Goal: Use online tool/utility: Utilize a website feature to perform a specific function

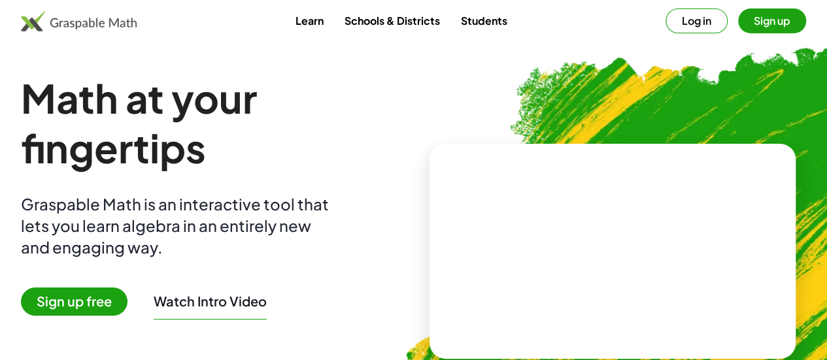
click at [665, 31] on button "Log in" at bounding box center [696, 20] width 62 height 25
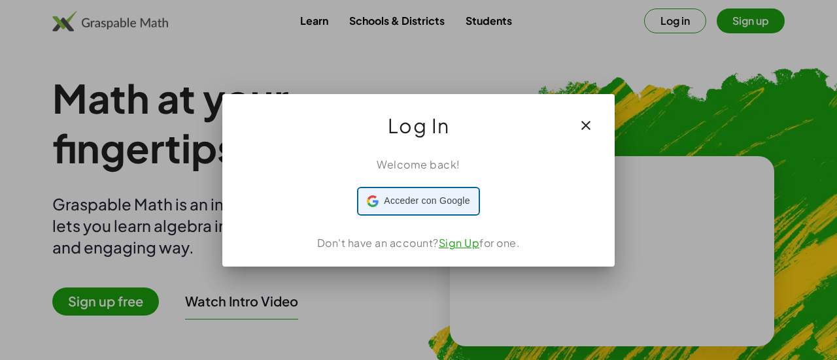
click at [402, 205] on span "Acceder con Google" at bounding box center [427, 201] width 86 height 14
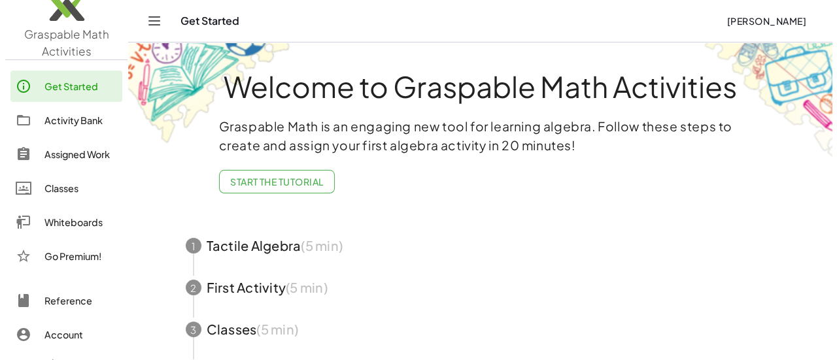
scroll to position [16, 0]
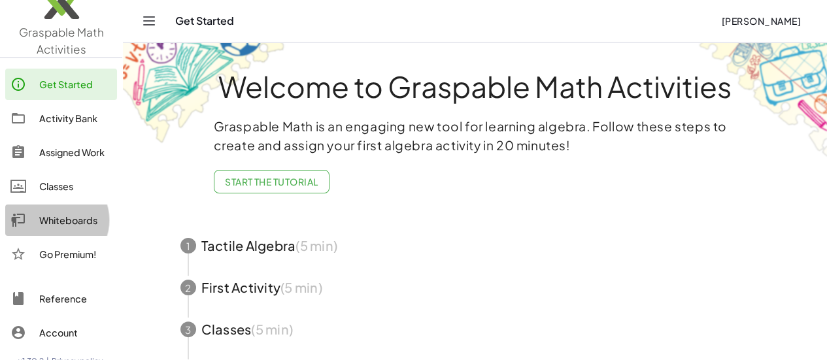
click at [57, 214] on div "Whiteboards" at bounding box center [75, 220] width 73 height 16
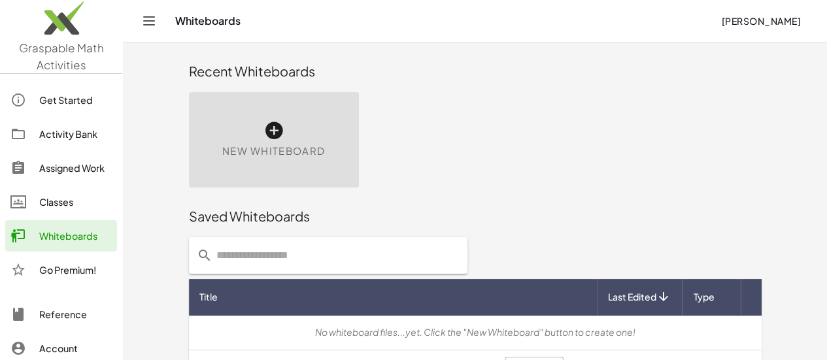
click at [263, 129] on icon at bounding box center [273, 130] width 21 height 21
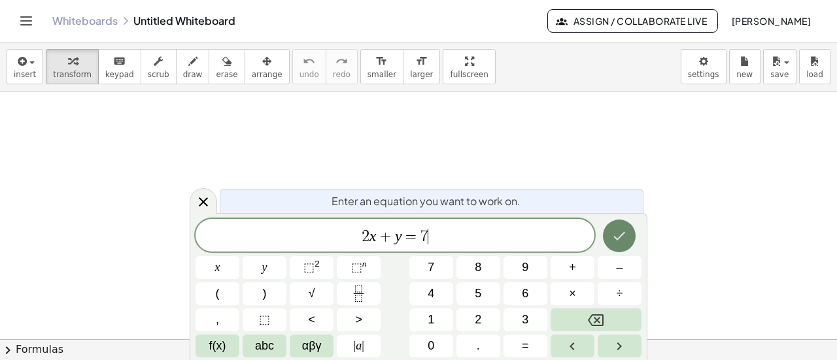
click at [632, 241] on button "Done" at bounding box center [619, 236] width 33 height 33
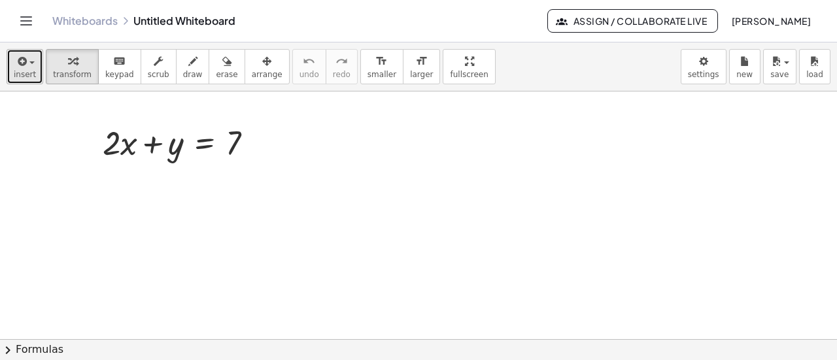
click at [24, 62] on icon "button" at bounding box center [21, 62] width 12 height 16
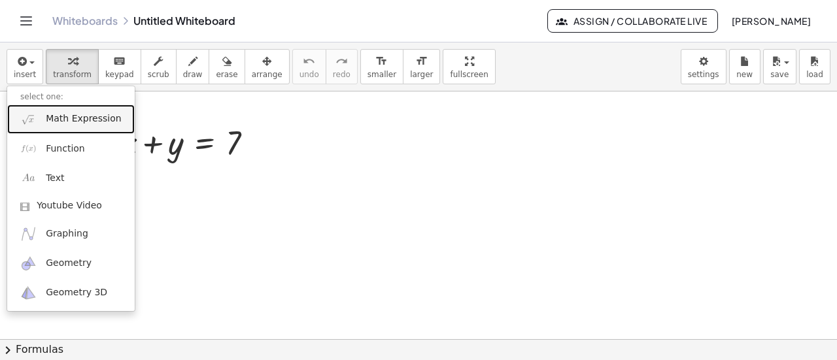
click at [48, 124] on span "Math Expression" at bounding box center [83, 118] width 75 height 13
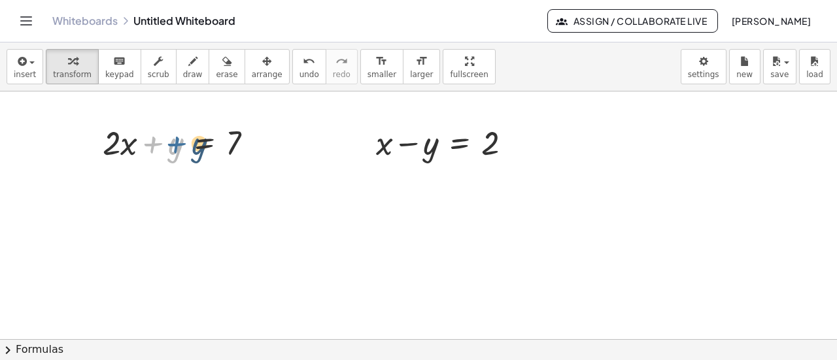
drag, startPoint x: 148, startPoint y: 143, endPoint x: 167, endPoint y: 142, distance: 19.0
click at [167, 142] on div at bounding box center [183, 142] width 174 height 44
drag, startPoint x: 122, startPoint y: 146, endPoint x: 139, endPoint y: 146, distance: 17.7
click at [139, 146] on div at bounding box center [183, 142] width 174 height 44
drag, startPoint x: 115, startPoint y: 147, endPoint x: 129, endPoint y: 147, distance: 14.4
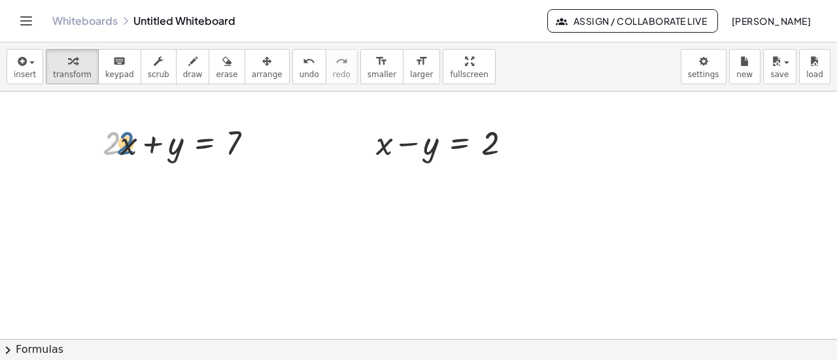
click at [129, 147] on div at bounding box center [183, 142] width 174 height 44
drag, startPoint x: 411, startPoint y: 146, endPoint x: 493, endPoint y: 133, distance: 83.5
click at [493, 133] on div at bounding box center [448, 142] width 159 height 44
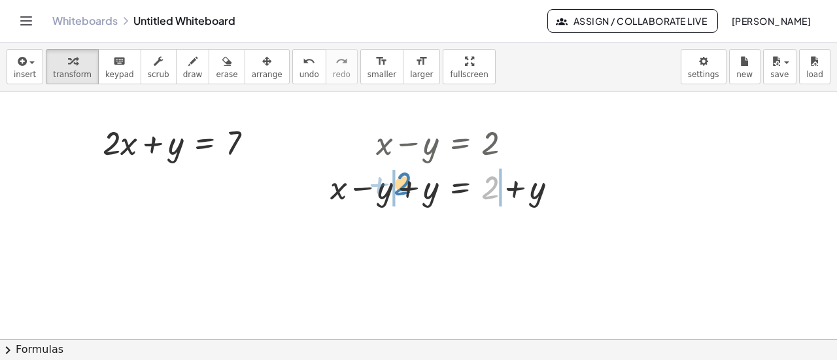
drag, startPoint x: 494, startPoint y: 194, endPoint x: 405, endPoint y: 191, distance: 88.9
click at [405, 191] on div at bounding box center [449, 186] width 250 height 44
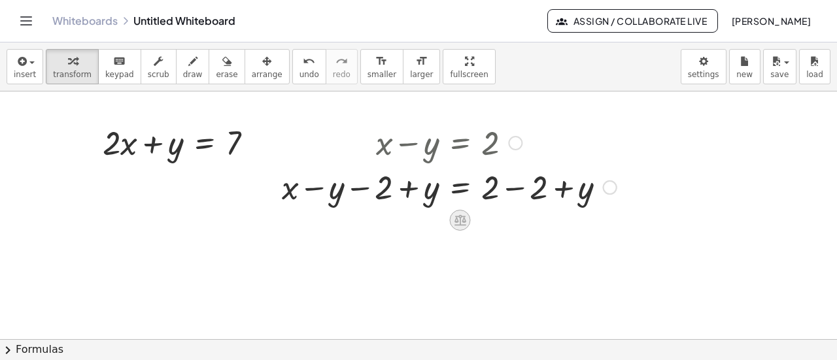
click at [459, 213] on icon at bounding box center [460, 220] width 14 height 14
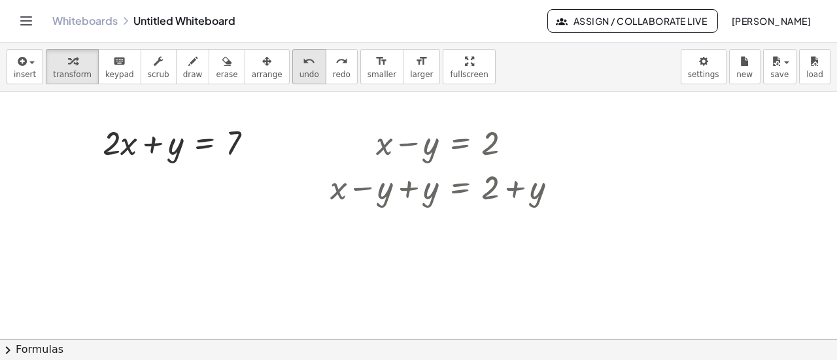
click at [303, 59] on icon "undo" at bounding box center [309, 62] width 12 height 16
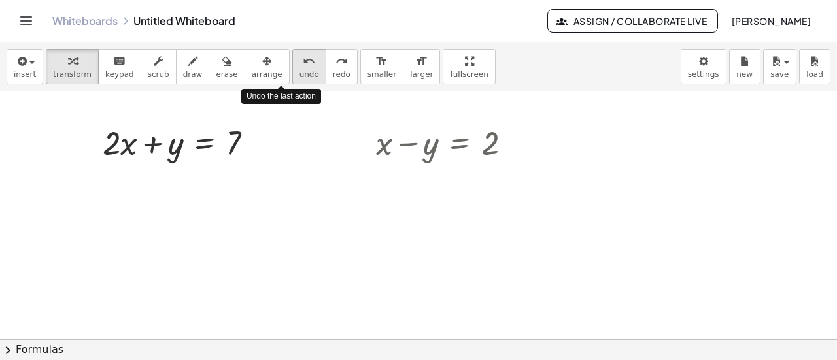
click at [303, 59] on icon "undo" at bounding box center [309, 62] width 12 height 16
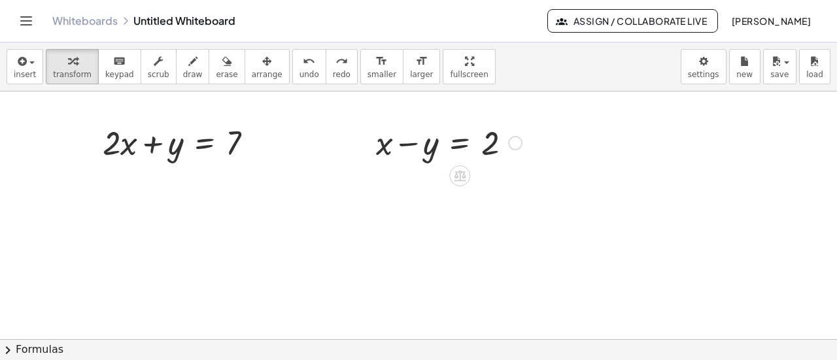
click at [463, 144] on div at bounding box center [448, 142] width 159 height 44
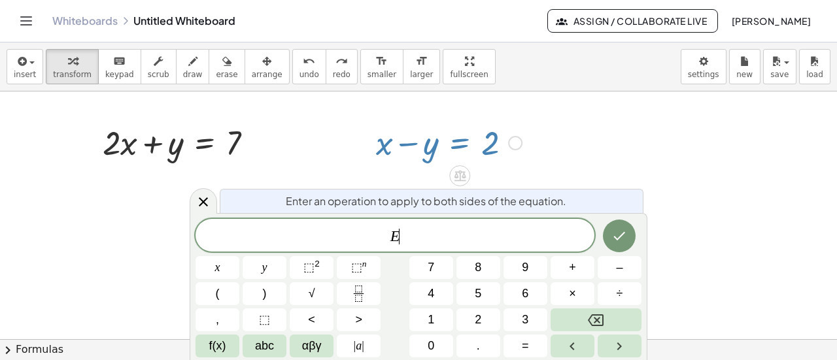
click at [558, 142] on div at bounding box center [418, 339] width 837 height 497
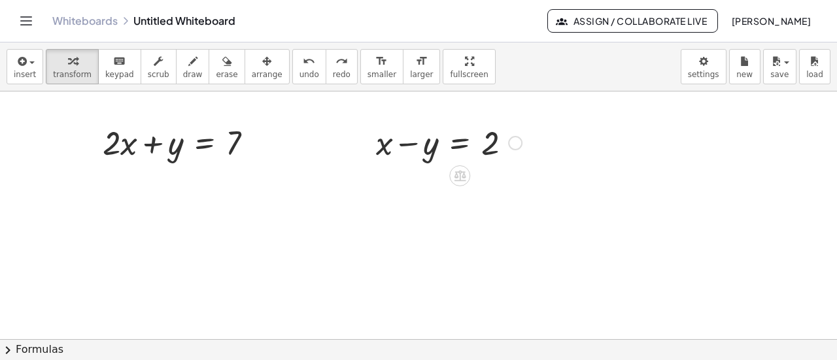
click at [465, 176] on icon at bounding box center [460, 176] width 12 height 11
click at [431, 154] on div at bounding box center [448, 142] width 159 height 44
click at [463, 173] on icon at bounding box center [460, 176] width 12 height 11
click at [441, 178] on div "−" at bounding box center [433, 175] width 21 height 21
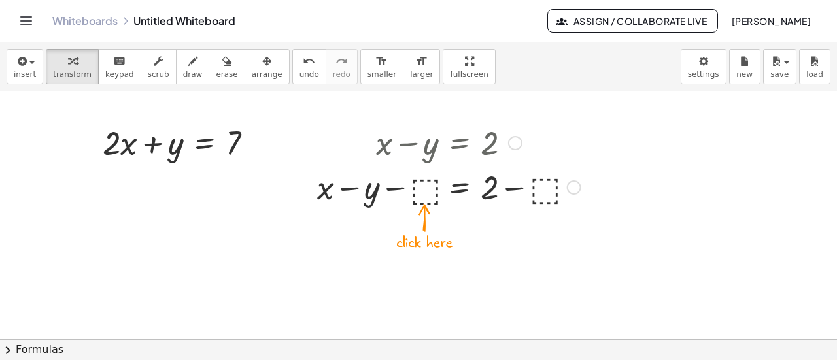
click at [423, 188] on div at bounding box center [448, 186] width 276 height 44
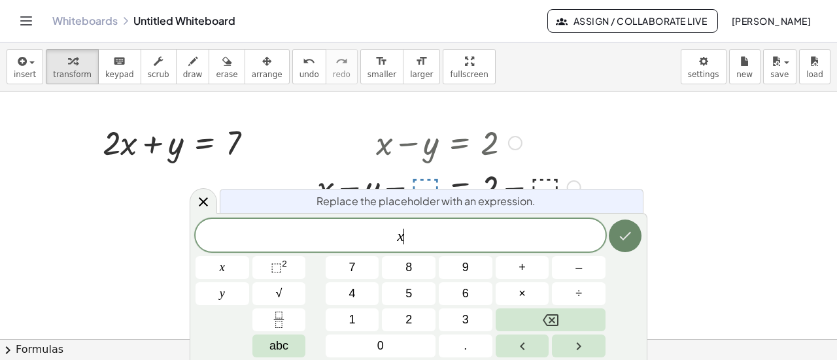
click at [640, 233] on button "Done" at bounding box center [624, 236] width 33 height 33
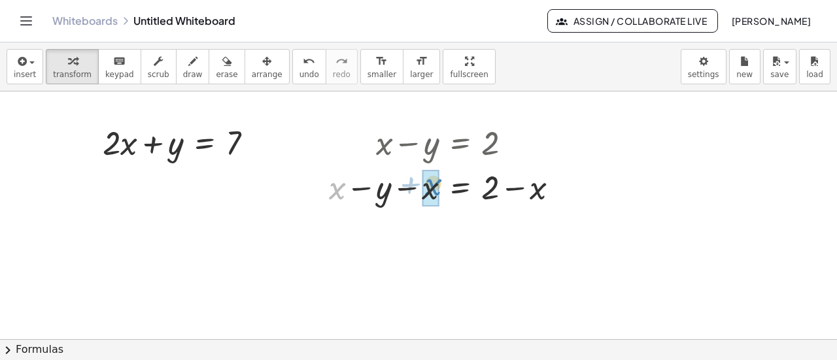
drag, startPoint x: 331, startPoint y: 190, endPoint x: 427, endPoint y: 188, distance: 96.1
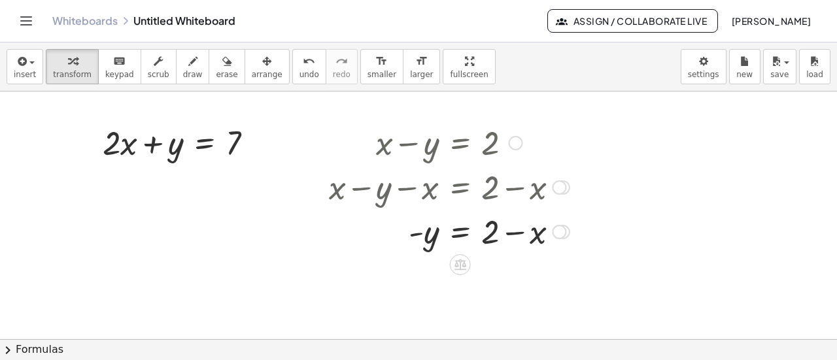
click at [438, 239] on div at bounding box center [449, 230] width 254 height 44
drag, startPoint x: 431, startPoint y: 240, endPoint x: 439, endPoint y: 239, distance: 7.2
click at [439, 239] on div at bounding box center [449, 230] width 254 height 44
click at [459, 262] on icon at bounding box center [460, 264] width 12 height 11
click at [458, 265] on span "×" at bounding box center [460, 265] width 8 height 19
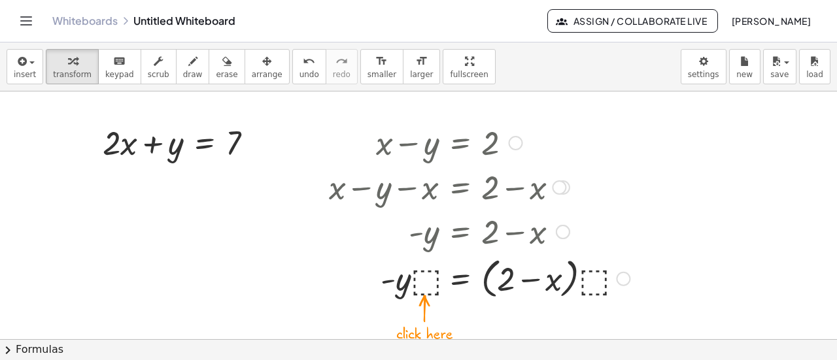
click at [439, 280] on div at bounding box center [479, 278] width 314 height 50
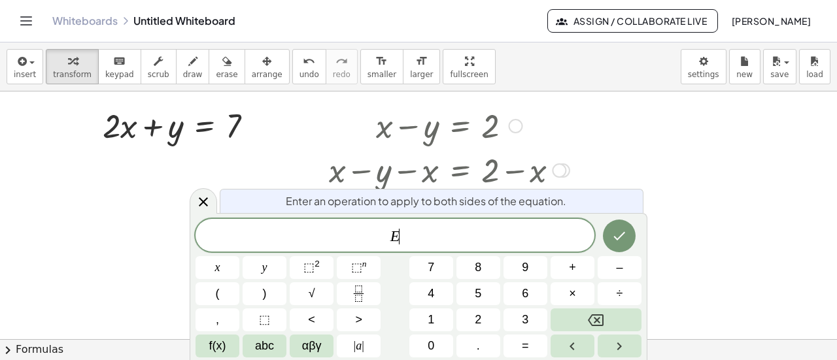
scroll to position [18, 0]
click at [647, 206] on div at bounding box center [418, 321] width 837 height 497
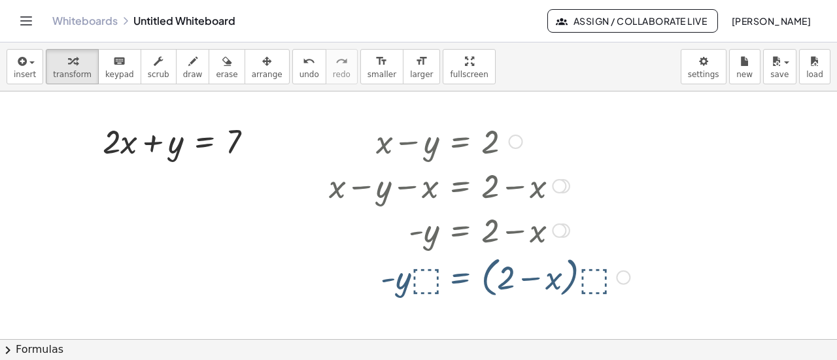
scroll to position [0, 0]
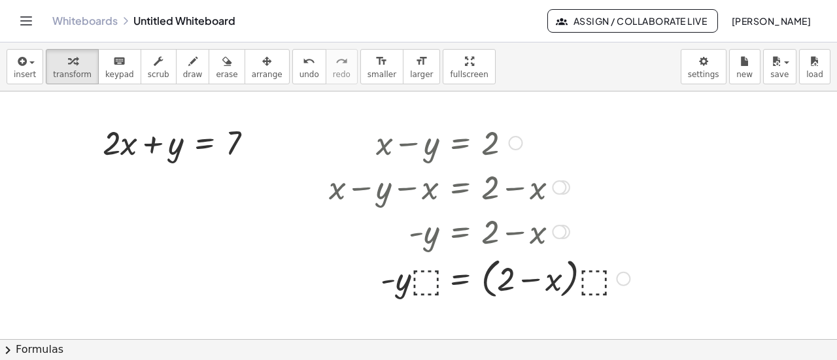
click at [426, 288] on div at bounding box center [479, 278] width 314 height 50
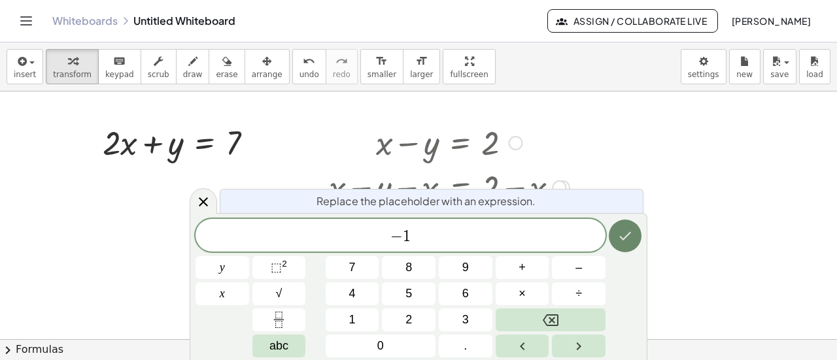
click at [618, 240] on icon "Done" at bounding box center [625, 236] width 16 height 16
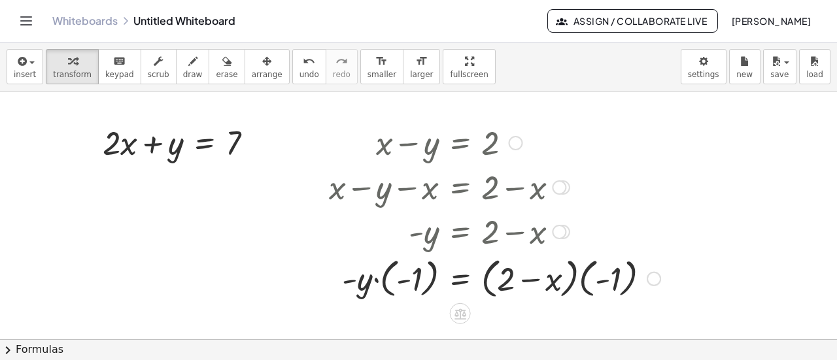
scroll to position [71, 0]
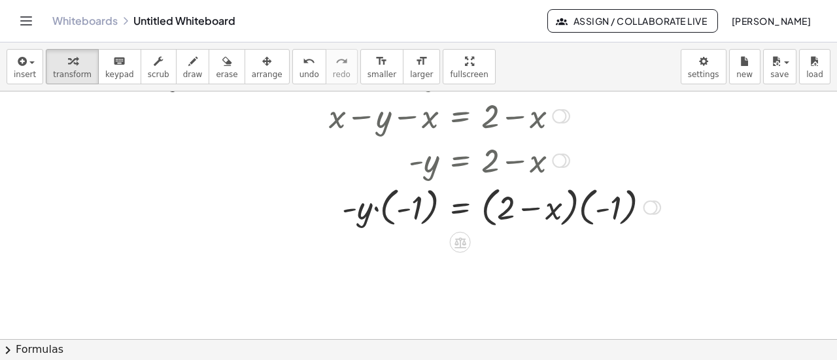
click at [378, 210] on div at bounding box center [494, 207] width 344 height 50
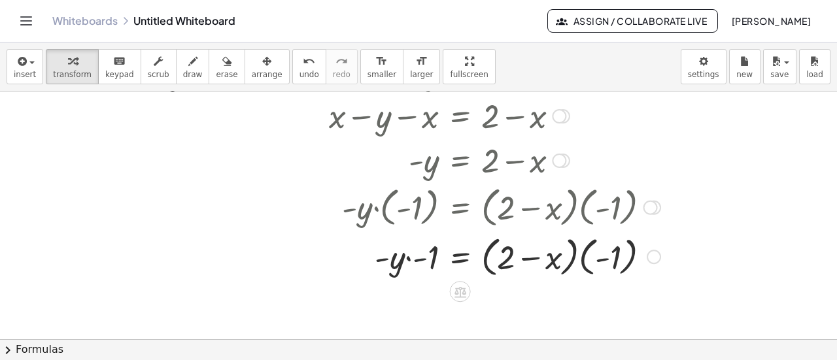
click at [420, 263] on div at bounding box center [494, 256] width 344 height 50
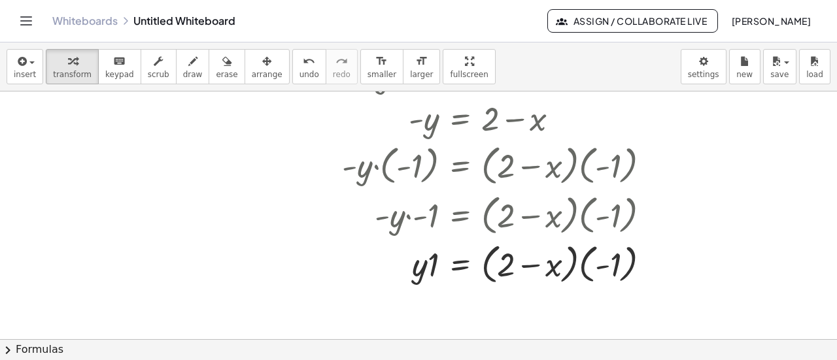
scroll to position [114, 0]
click at [431, 274] on div at bounding box center [494, 263] width 344 height 50
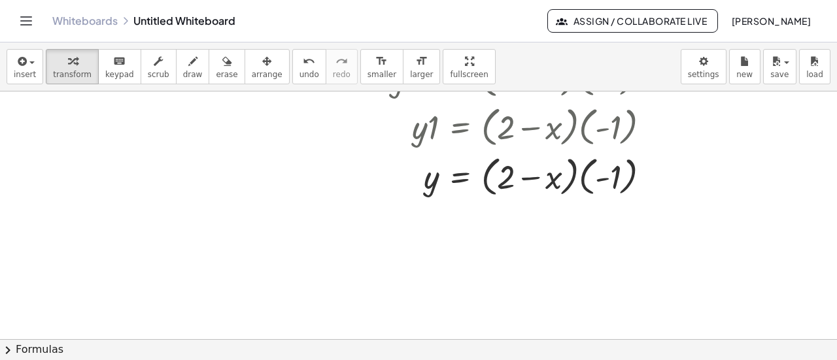
scroll to position [251, 0]
click at [580, 179] on div at bounding box center [494, 175] width 344 height 50
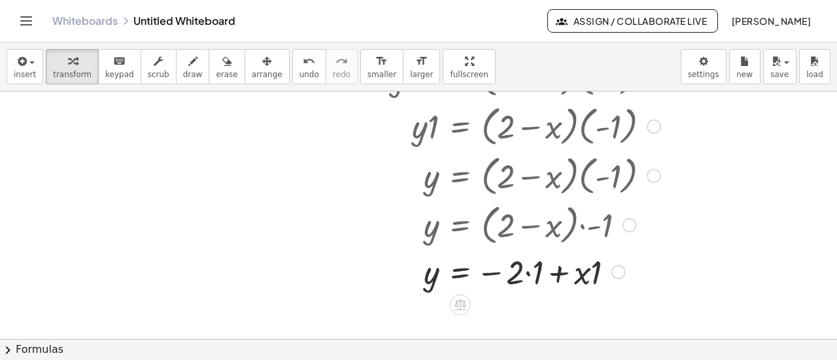
click at [528, 272] on div at bounding box center [494, 270] width 344 height 44
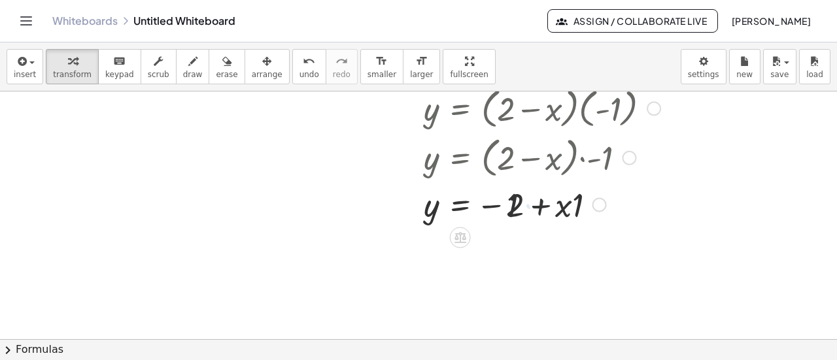
scroll to position [324, 0]
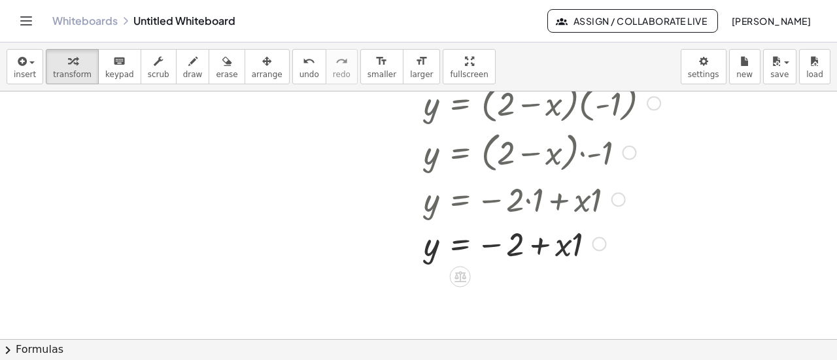
click at [568, 245] on div at bounding box center [494, 242] width 344 height 44
click at [578, 246] on div at bounding box center [494, 242] width 344 height 44
click at [460, 244] on div "y = 2 x − + · · 1" at bounding box center [460, 244] width 0 height 0
click at [578, 246] on div "Transform line Copy line as LaTeX Copy derivation as LaTeX Expand new lines: On" at bounding box center [584, 244] width 14 height 14
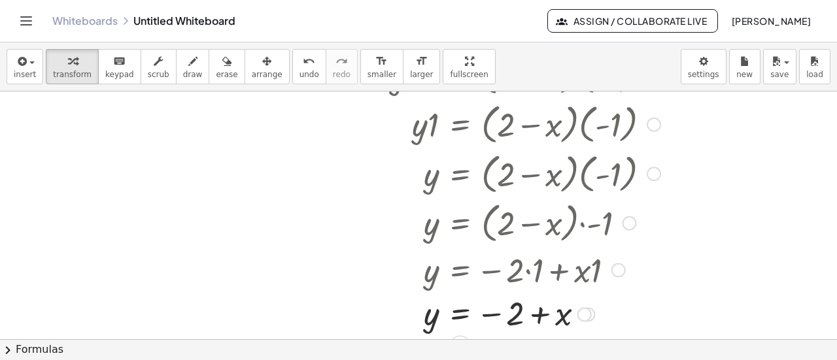
scroll to position [254, 0]
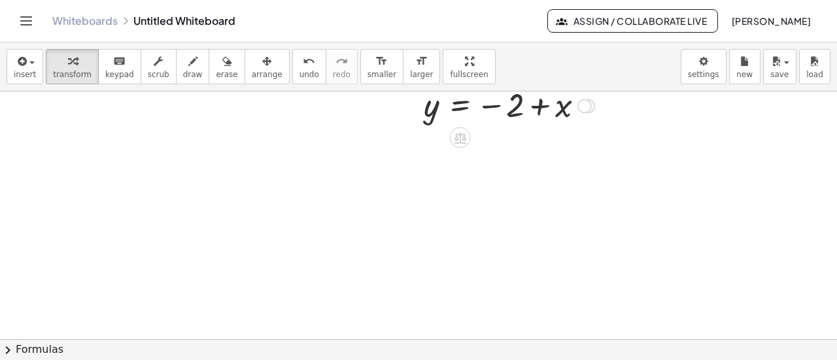
drag, startPoint x: 591, startPoint y: 312, endPoint x: 599, endPoint y: 101, distance: 211.2
click at [460, 106] on div "y = 2 x − + Transform line Copy line as LaTeX Copy derivation as LaTeX Expand n…" at bounding box center [460, 106] width 0 height 0
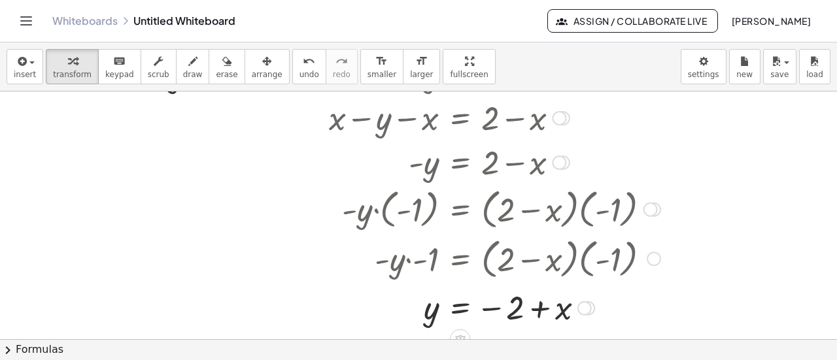
scroll to position [65, 0]
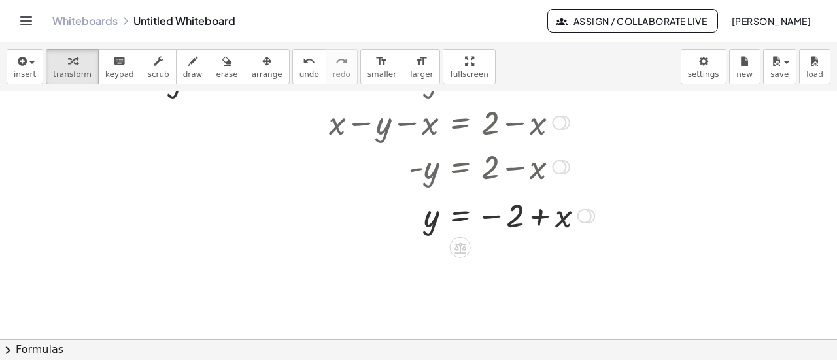
drag, startPoint x: 580, startPoint y: 314, endPoint x: 586, endPoint y: 211, distance: 102.8
click at [586, 211] on div "Transform line Copy line as LaTeX Copy derivation as LaTeX Expand new lines: On" at bounding box center [584, 215] width 14 height 14
click at [569, 276] on div at bounding box center [418, 275] width 837 height 497
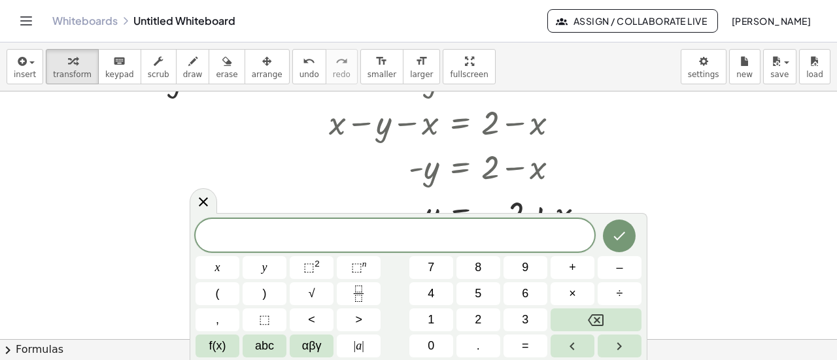
click at [659, 185] on div at bounding box center [418, 275] width 837 height 497
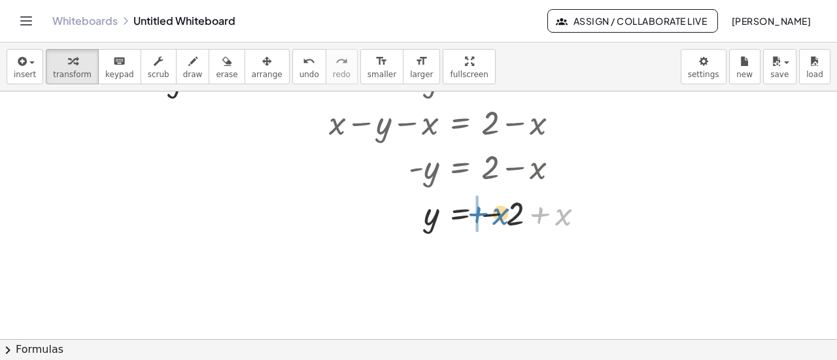
drag, startPoint x: 561, startPoint y: 218, endPoint x: 497, endPoint y: 217, distance: 63.4
click at [497, 217] on div at bounding box center [461, 212] width 278 height 43
drag, startPoint x: 563, startPoint y: 259, endPoint x: 563, endPoint y: 216, distance: 43.1
click at [563, 216] on div at bounding box center [563, 219] width 14 height 14
click at [610, 254] on div at bounding box center [418, 275] width 837 height 497
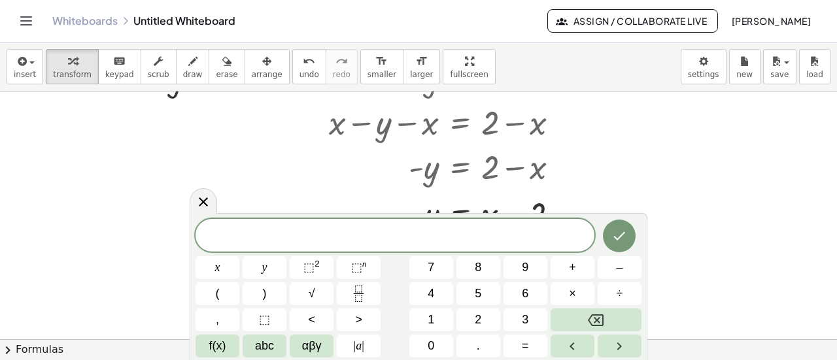
click at [657, 208] on div at bounding box center [418, 275] width 837 height 497
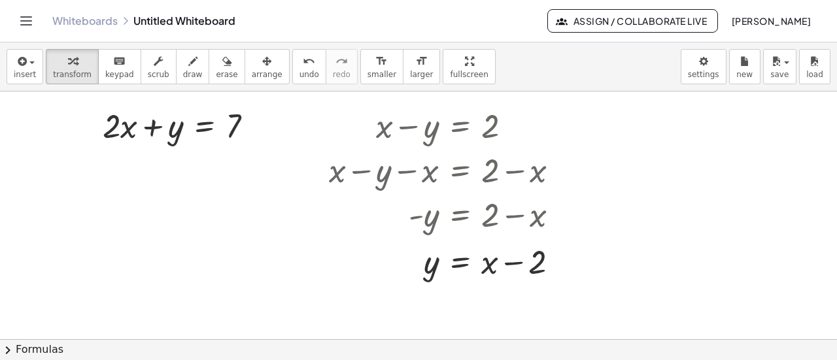
scroll to position [0, 0]
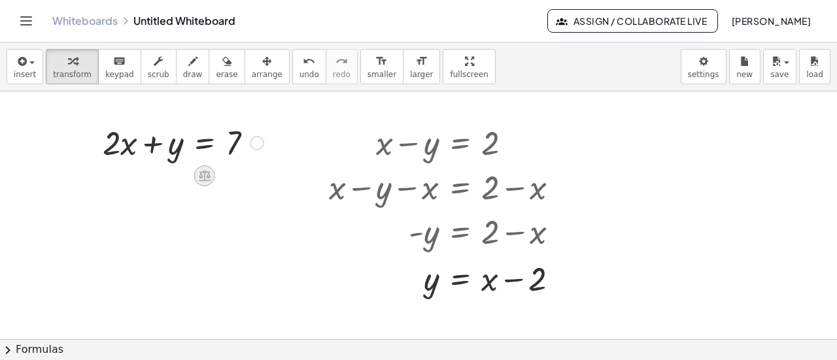
click at [204, 166] on div at bounding box center [204, 175] width 21 height 21
click at [178, 176] on span "−" at bounding box center [179, 176] width 8 height 19
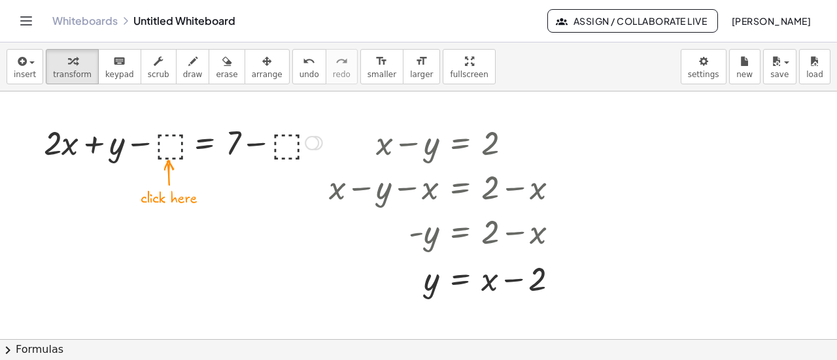
click at [171, 150] on div at bounding box center [182, 142] width 291 height 44
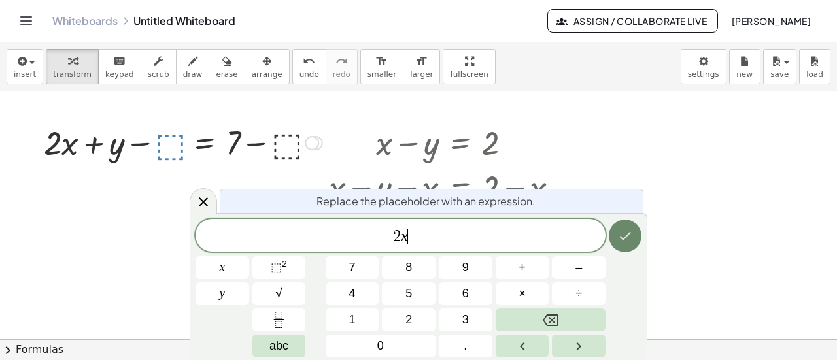
click at [624, 242] on icon "Done" at bounding box center [625, 236] width 16 height 16
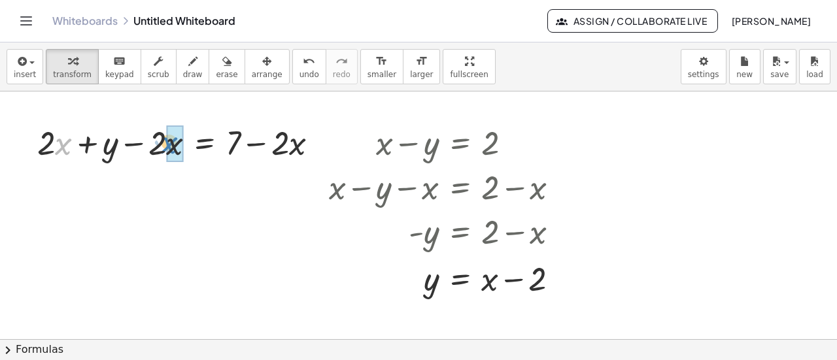
drag, startPoint x: 58, startPoint y: 150, endPoint x: 163, endPoint y: 149, distance: 105.2
click at [163, 149] on div at bounding box center [183, 142] width 305 height 44
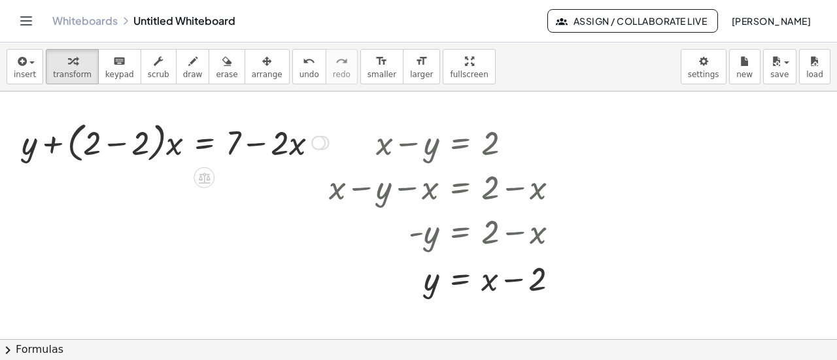
click at [122, 146] on div at bounding box center [175, 142] width 320 height 50
click at [165, 146] on div at bounding box center [216, 142] width 238 height 44
click at [165, 146] on div at bounding box center [224, 142] width 221 height 44
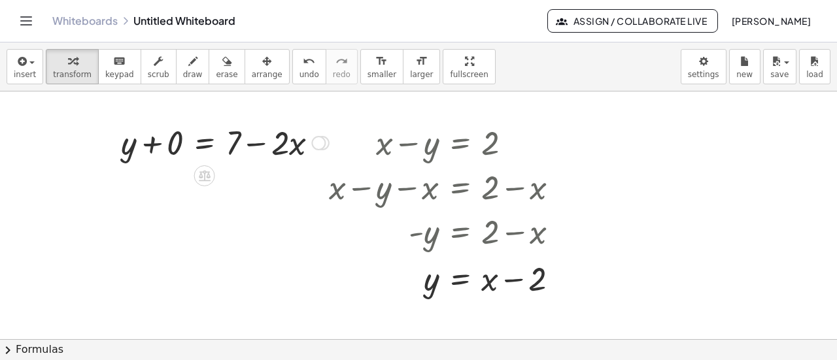
click at [156, 146] on div at bounding box center [224, 142] width 221 height 44
click at [156, 146] on div at bounding box center [158, 141] width 20 height 51
drag, startPoint x: 167, startPoint y: 152, endPoint x: 156, endPoint y: 154, distance: 11.9
click at [156, 154] on div "+ · 2 · x + y = 7 + · 2 · x + y − ⬚ = + 7 − ⬚ + · 2 · x + y − · 2 · x = + 7 − ·…" at bounding box center [243, 141] width 190 height 51
drag, startPoint x: 171, startPoint y: 144, endPoint x: 427, endPoint y: 278, distance: 289.1
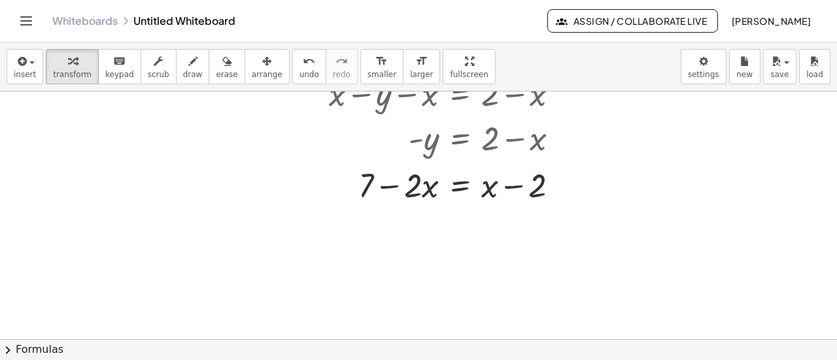
scroll to position [94, 0]
click at [416, 190] on div at bounding box center [449, 183] width 254 height 44
drag, startPoint x: 392, startPoint y: 190, endPoint x: 467, endPoint y: 185, distance: 74.6
click at [467, 185] on div at bounding box center [449, 183] width 254 height 44
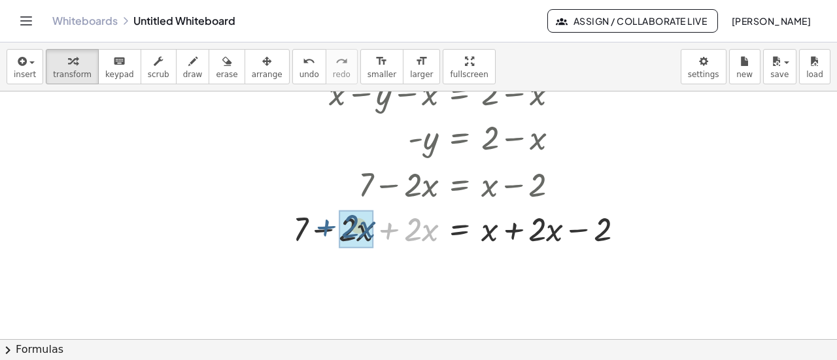
drag, startPoint x: 389, startPoint y: 229, endPoint x: 325, endPoint y: 227, distance: 63.4
click at [325, 227] on div at bounding box center [463, 227] width 354 height 44
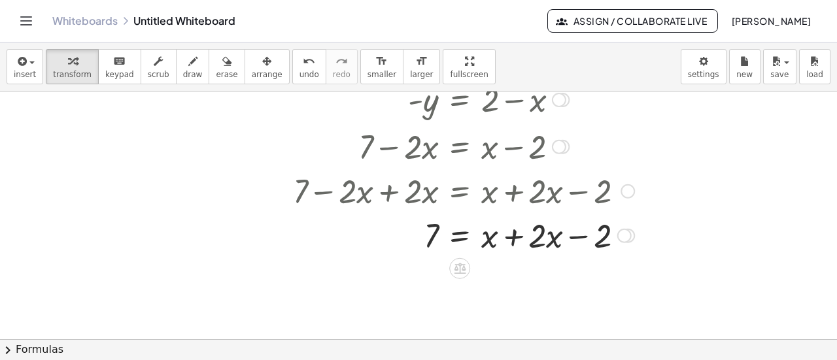
scroll to position [141, 0]
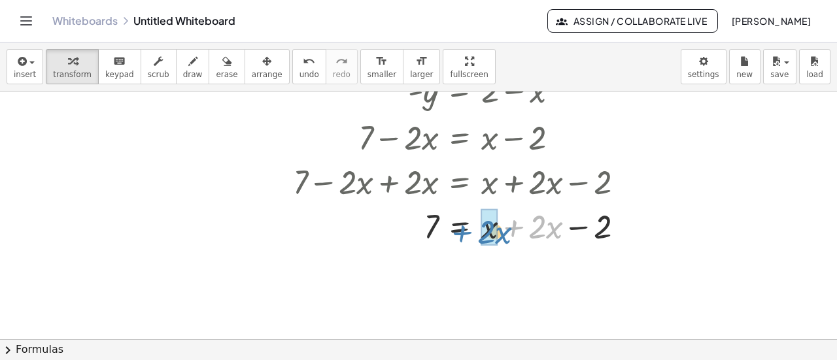
drag, startPoint x: 516, startPoint y: 229, endPoint x: 464, endPoint y: 236, distance: 52.7
click at [464, 236] on div at bounding box center [463, 225] width 354 height 44
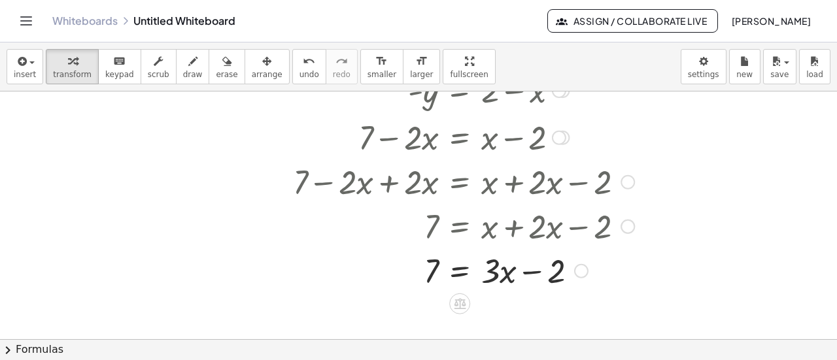
scroll to position [178, 0]
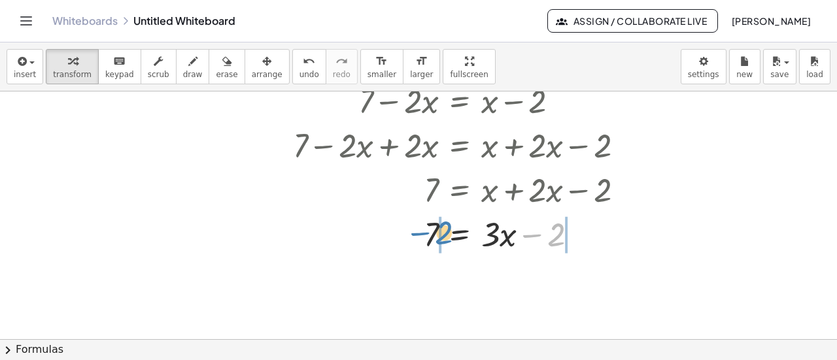
drag, startPoint x: 533, startPoint y: 235, endPoint x: 421, endPoint y: 234, distance: 112.4
click at [421, 234] on div at bounding box center [463, 232] width 354 height 44
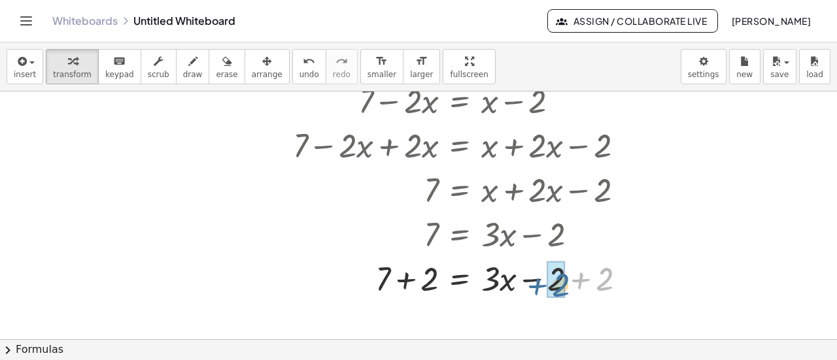
drag, startPoint x: 577, startPoint y: 277, endPoint x: 529, endPoint y: 283, distance: 48.1
click at [529, 283] on div at bounding box center [464, 277] width 356 height 44
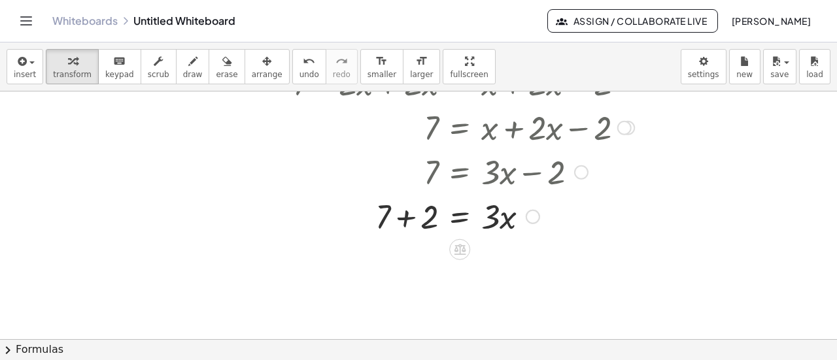
scroll to position [241, 0]
click at [407, 219] on div at bounding box center [463, 214] width 354 height 44
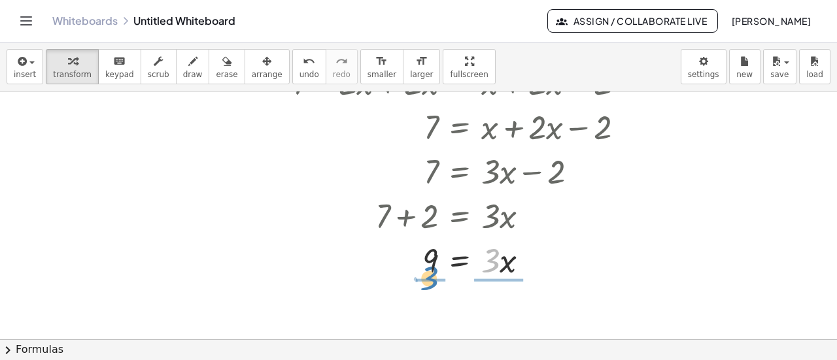
drag, startPoint x: 493, startPoint y: 262, endPoint x: 431, endPoint y: 280, distance: 63.9
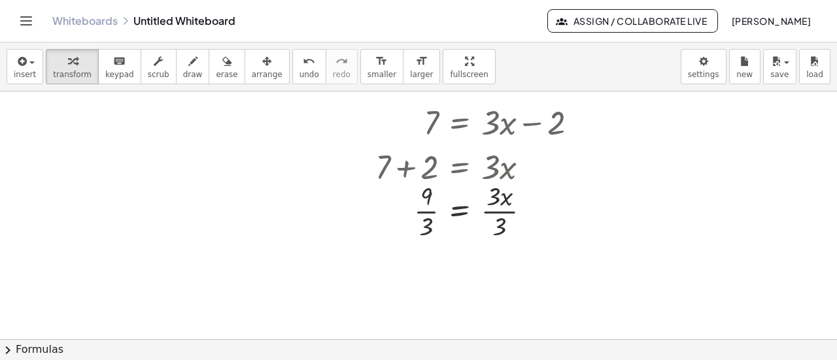
scroll to position [305, 0]
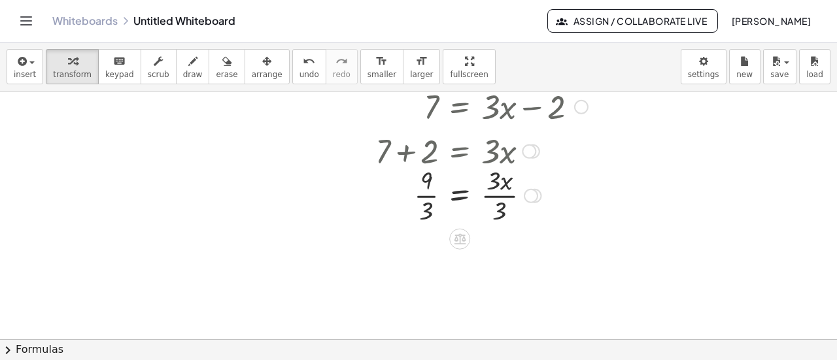
click at [424, 193] on div at bounding box center [463, 193] width 354 height 65
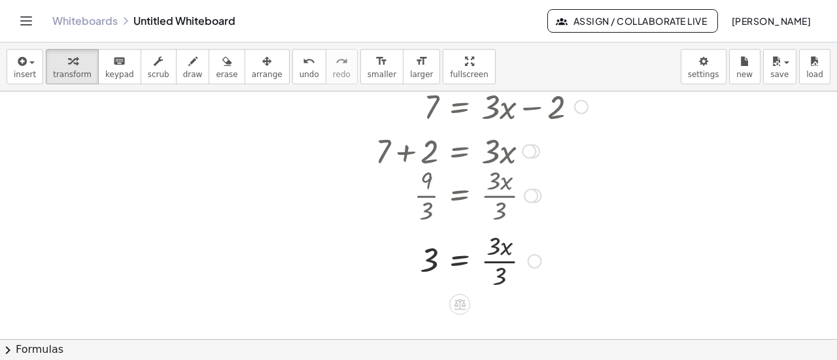
click at [499, 258] on div at bounding box center [463, 259] width 354 height 65
click at [499, 258] on div at bounding box center [463, 260] width 354 height 43
drag, startPoint x: 491, startPoint y: 267, endPoint x: 484, endPoint y: 275, distance: 10.7
click at [484, 275] on div at bounding box center [463, 260] width 354 height 43
drag, startPoint x: 437, startPoint y: 264, endPoint x: 418, endPoint y: 240, distance: 30.7
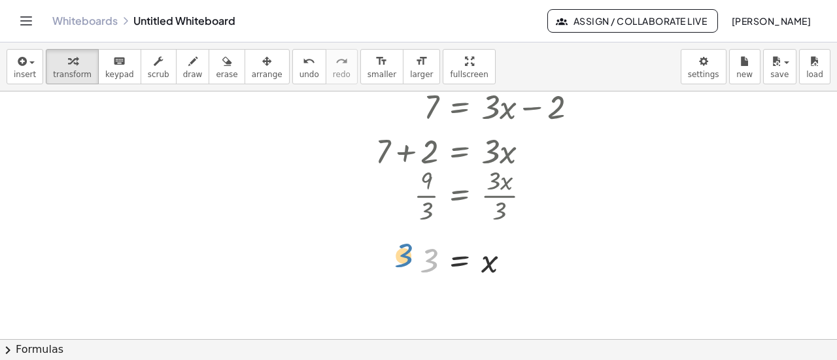
click at [418, 240] on div at bounding box center [463, 260] width 354 height 43
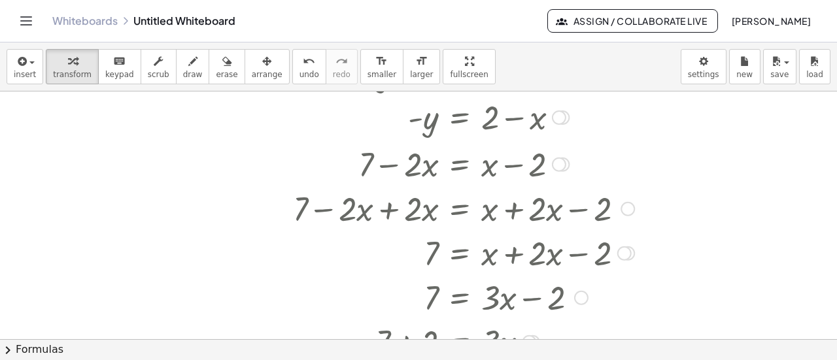
scroll to position [0, 0]
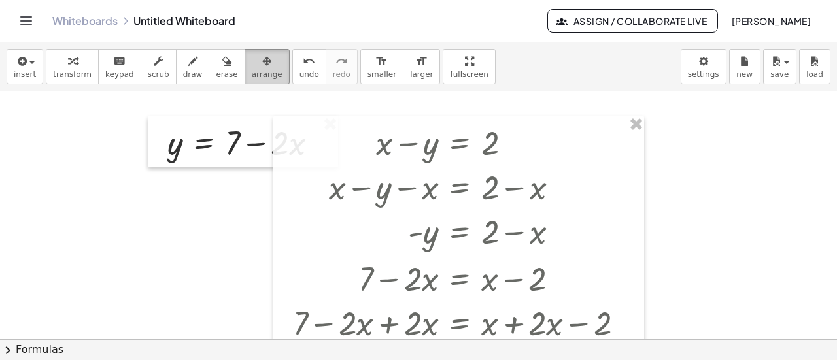
click at [262, 60] on icon "button" at bounding box center [266, 62] width 9 height 16
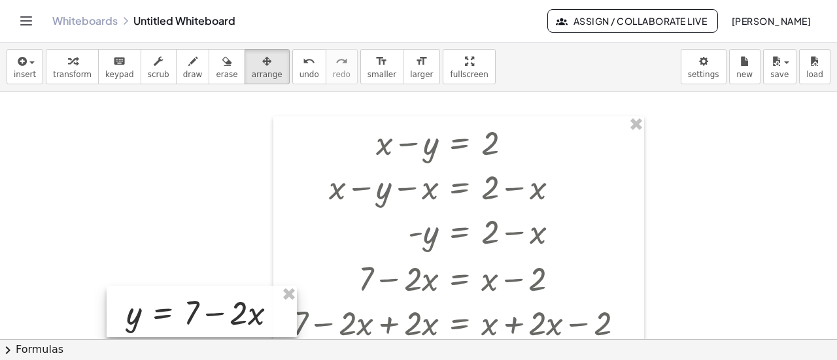
drag, startPoint x: 201, startPoint y: 139, endPoint x: 159, endPoint y: 312, distance: 177.5
click at [159, 312] on div at bounding box center [202, 311] width 190 height 51
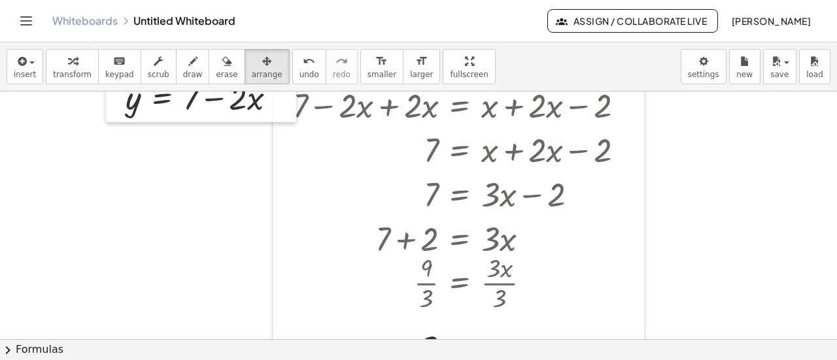
scroll to position [217, 0]
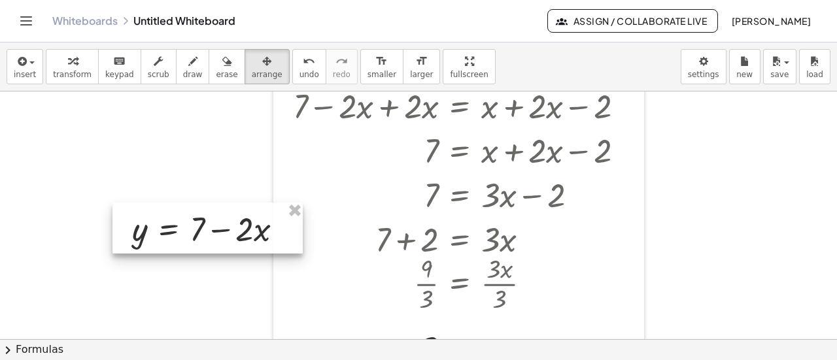
drag, startPoint x: 196, startPoint y: 107, endPoint x: 210, endPoint y: 267, distance: 160.7
click at [210, 254] on div at bounding box center [207, 228] width 190 height 51
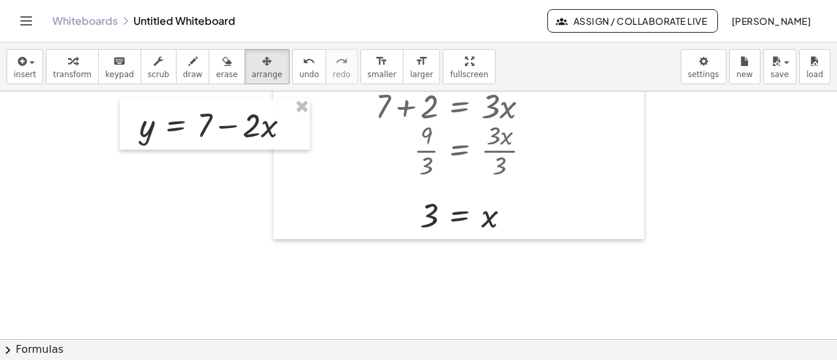
scroll to position [354, 0]
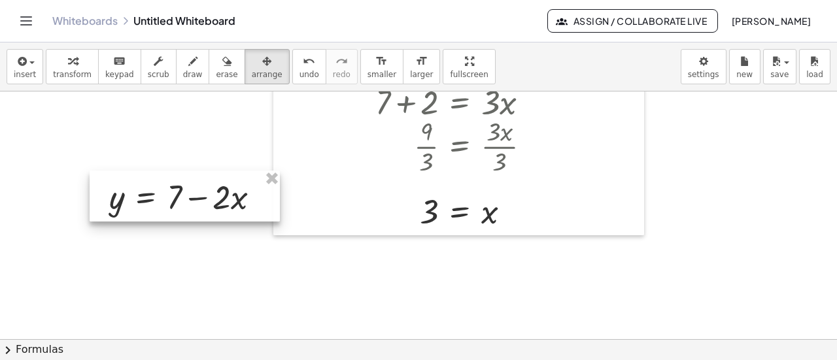
drag, startPoint x: 214, startPoint y: 127, endPoint x: 183, endPoint y: 205, distance: 83.3
click at [183, 205] on div at bounding box center [185, 196] width 190 height 51
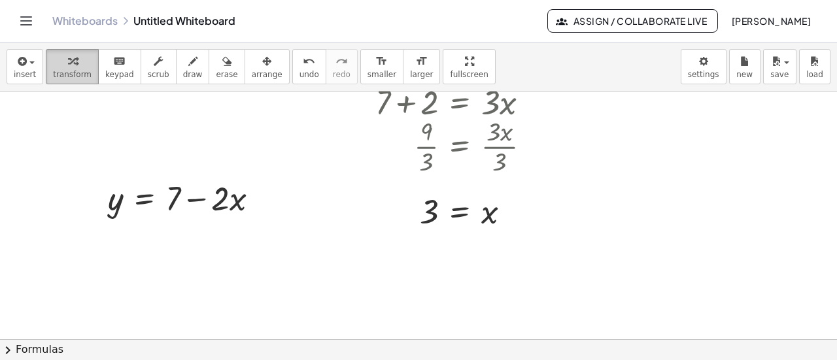
click at [46, 74] on button "transform" at bounding box center [72, 66] width 53 height 35
drag, startPoint x: 431, startPoint y: 210, endPoint x: 230, endPoint y: 206, distance: 200.7
click at [233, 204] on div at bounding box center [193, 197] width 184 height 44
click at [233, 204] on div at bounding box center [180, 197] width 158 height 44
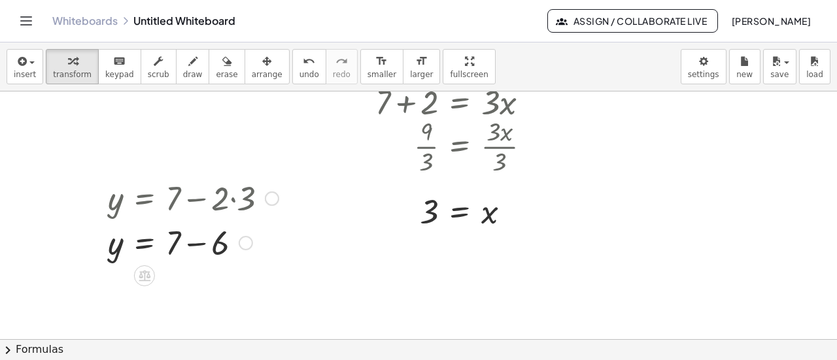
click at [199, 246] on div at bounding box center [193, 242] width 184 height 44
click at [199, 246] on div at bounding box center [193, 241] width 184 height 43
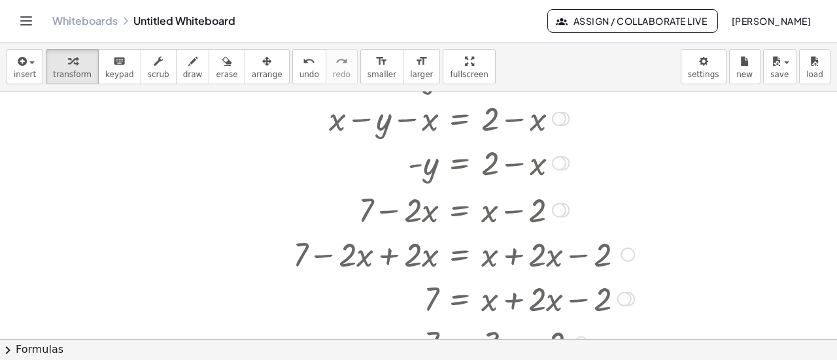
scroll to position [0, 0]
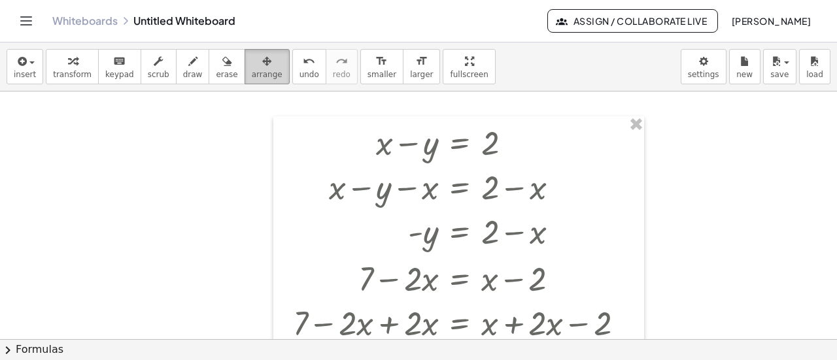
click at [252, 70] on span "arrange" at bounding box center [267, 74] width 31 height 9
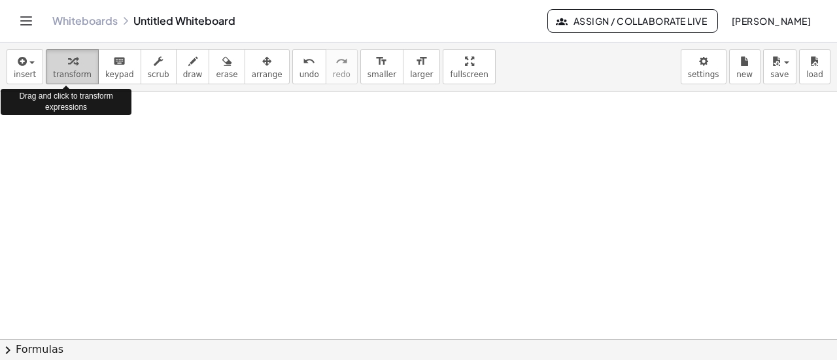
click at [67, 73] on span "transform" at bounding box center [72, 74] width 39 height 9
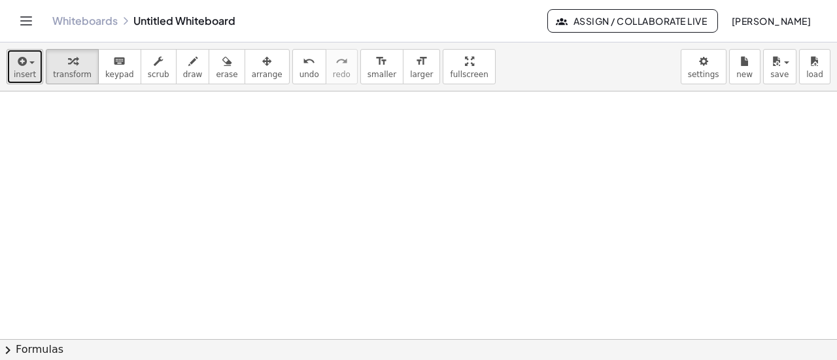
click at [27, 58] on span "button" at bounding box center [28, 62] width 3 height 9
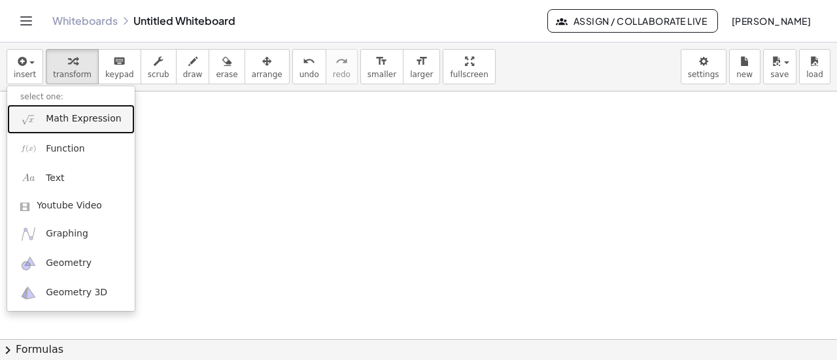
click at [82, 122] on span "Math Expression" at bounding box center [83, 118] width 75 height 13
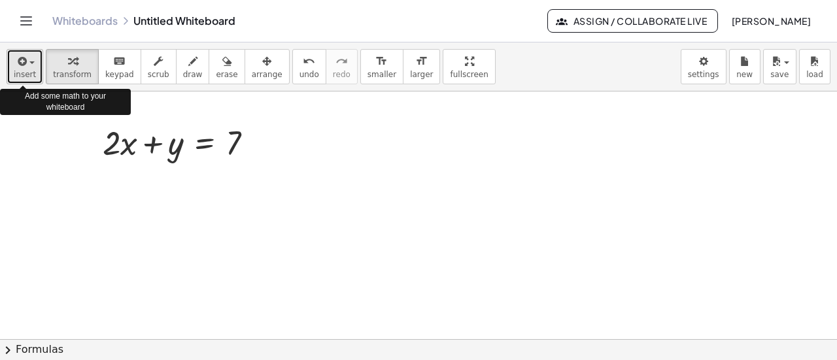
click at [33, 69] on button "insert" at bounding box center [25, 66] width 37 height 35
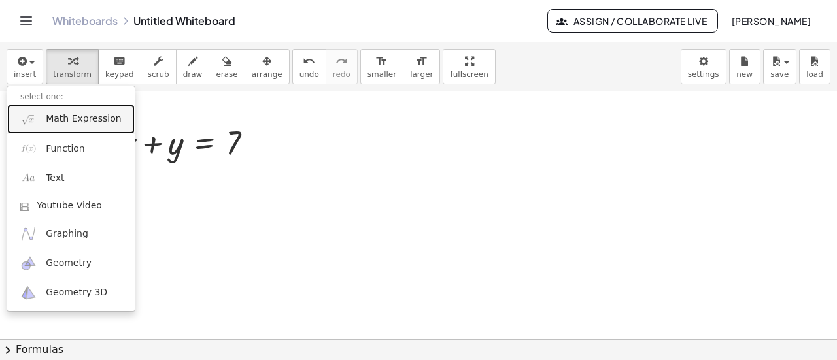
click at [34, 111] on img at bounding box center [28, 119] width 16 height 16
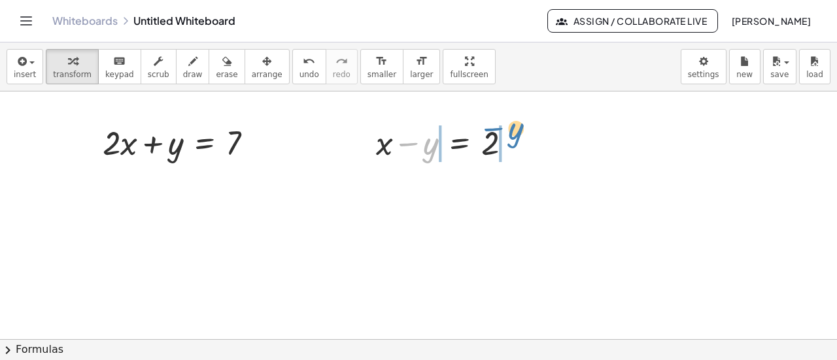
drag, startPoint x: 416, startPoint y: 145, endPoint x: 501, endPoint y: 130, distance: 86.3
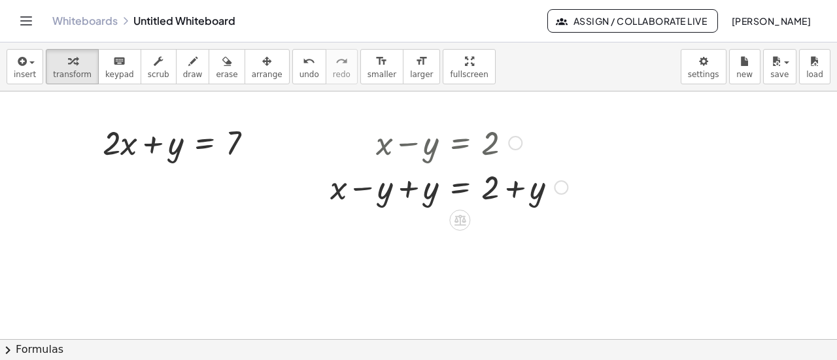
click at [414, 189] on div at bounding box center [449, 186] width 250 height 44
click at [414, 189] on div at bounding box center [471, 186] width 205 height 44
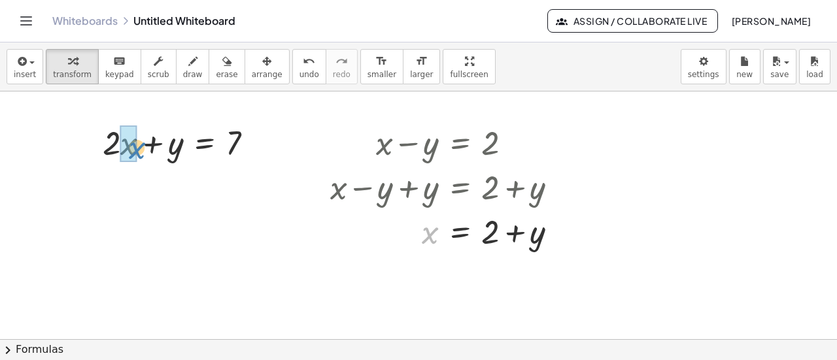
drag, startPoint x: 432, startPoint y: 229, endPoint x: 139, endPoint y: 144, distance: 305.5
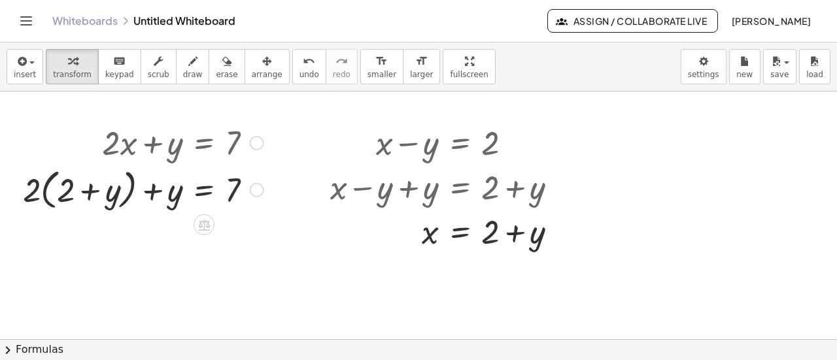
click at [37, 190] on div at bounding box center [143, 189] width 254 height 50
drag, startPoint x: 34, startPoint y: 189, endPoint x: 66, endPoint y: 186, distance: 32.1
click at [66, 186] on div at bounding box center [143, 189] width 254 height 50
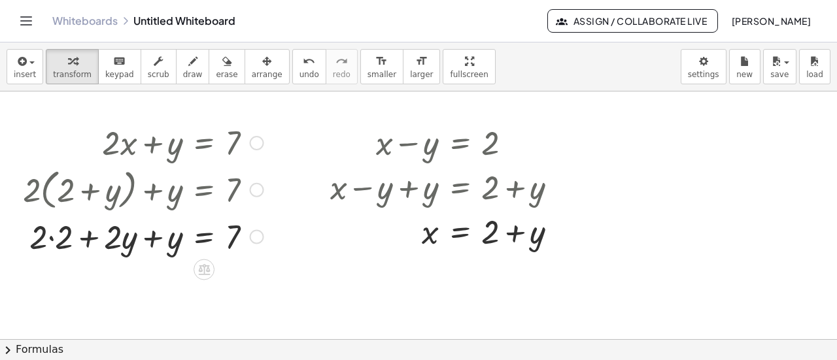
click at [52, 234] on div at bounding box center [143, 235] width 254 height 44
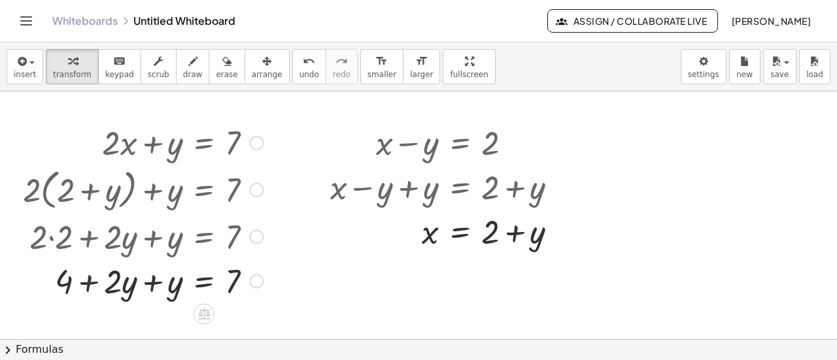
click at [156, 285] on div at bounding box center [143, 280] width 254 height 44
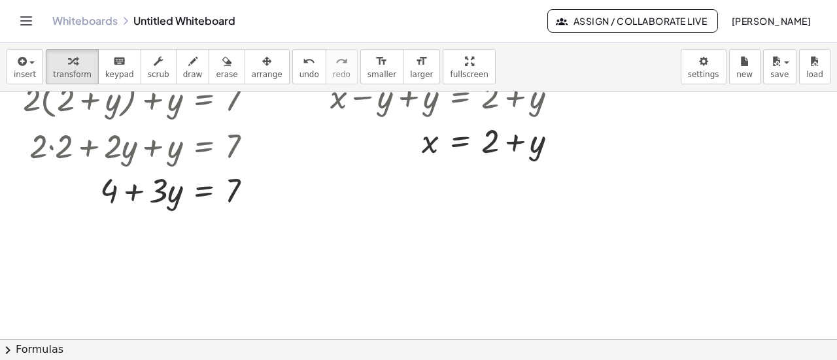
scroll to position [93, 0]
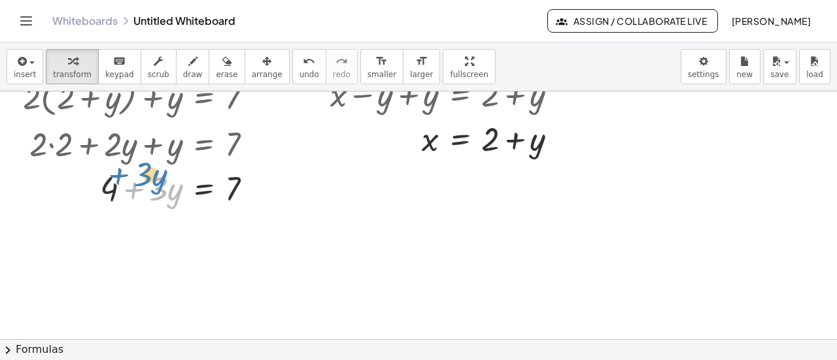
drag, startPoint x: 135, startPoint y: 190, endPoint x: 118, endPoint y: 177, distance: 21.4
click at [118, 177] on div at bounding box center [143, 187] width 254 height 44
drag, startPoint x: 114, startPoint y: 190, endPoint x: 266, endPoint y: 185, distance: 151.7
click at [266, 185] on div at bounding box center [143, 187] width 254 height 44
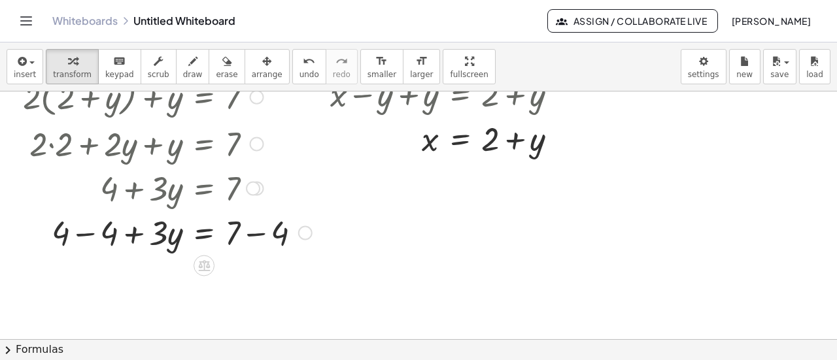
click at [90, 229] on div at bounding box center [167, 231] width 302 height 44
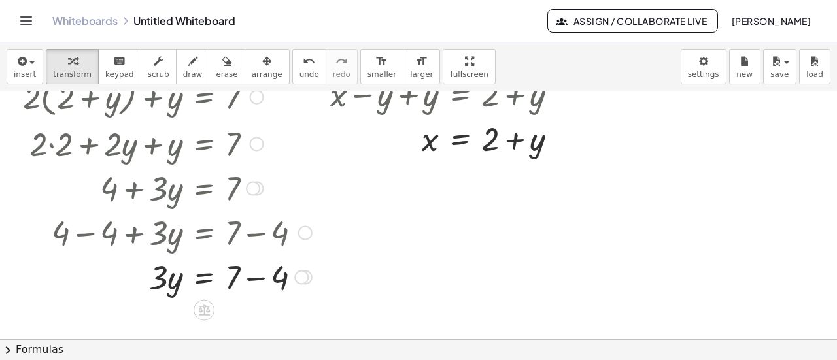
click at [255, 276] on div at bounding box center [167, 276] width 302 height 44
click at [255, 276] on div at bounding box center [257, 277] width 14 height 14
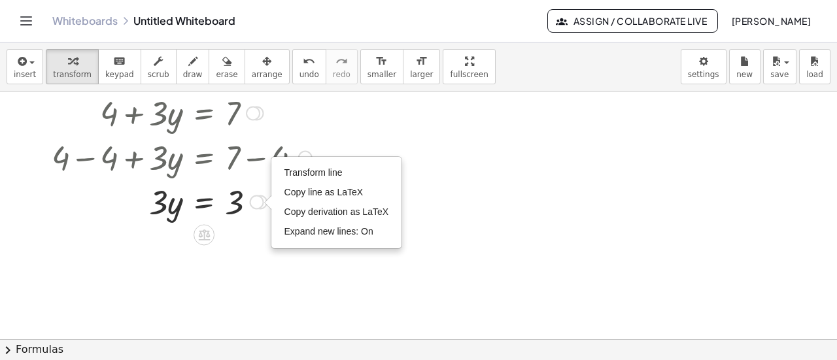
scroll to position [169, 0]
drag, startPoint x: 161, startPoint y: 207, endPoint x: 233, endPoint y: 198, distance: 71.8
click at [233, 198] on div at bounding box center [167, 200] width 302 height 44
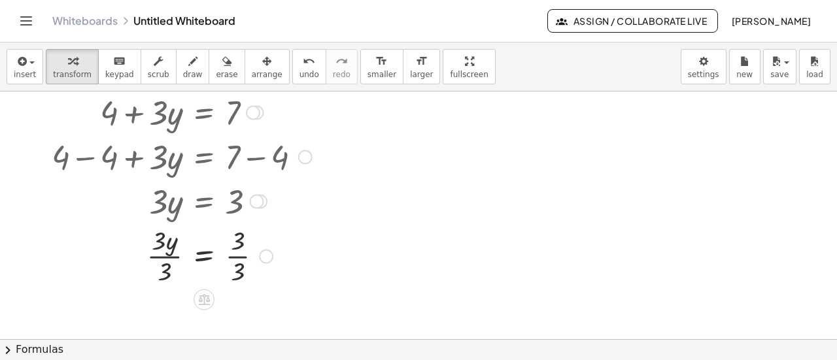
click at [165, 258] on div at bounding box center [167, 254] width 302 height 65
click at [237, 259] on div at bounding box center [167, 254] width 302 height 65
click at [237, 259] on div at bounding box center [167, 254] width 302 height 43
drag, startPoint x: 235, startPoint y: 256, endPoint x: 226, endPoint y: 259, distance: 9.5
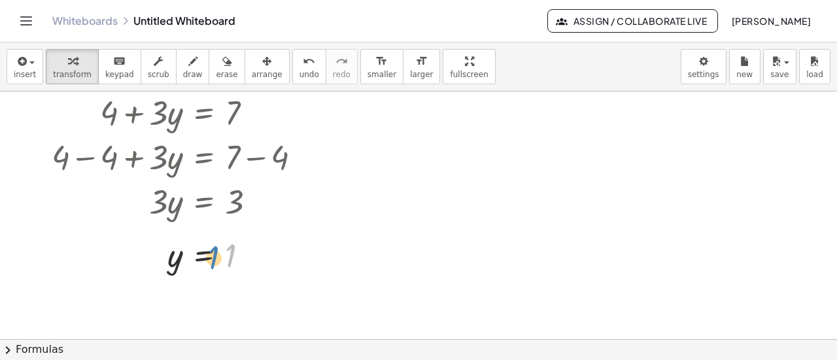
click at [226, 259] on div at bounding box center [167, 254] width 302 height 43
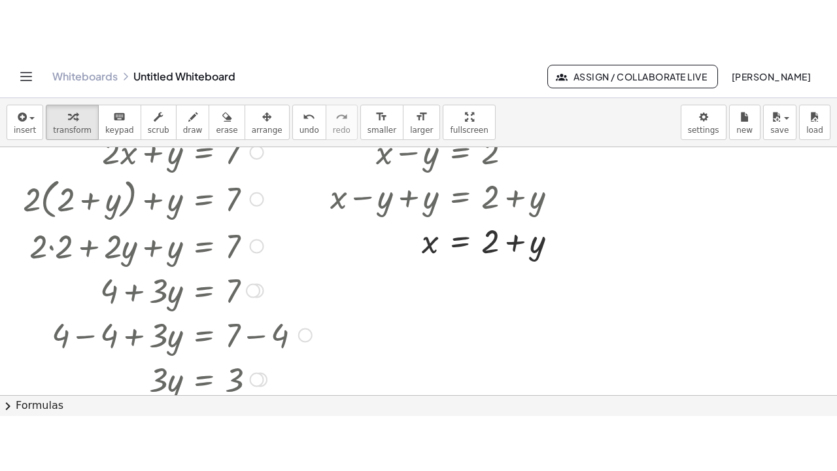
scroll to position [29, 0]
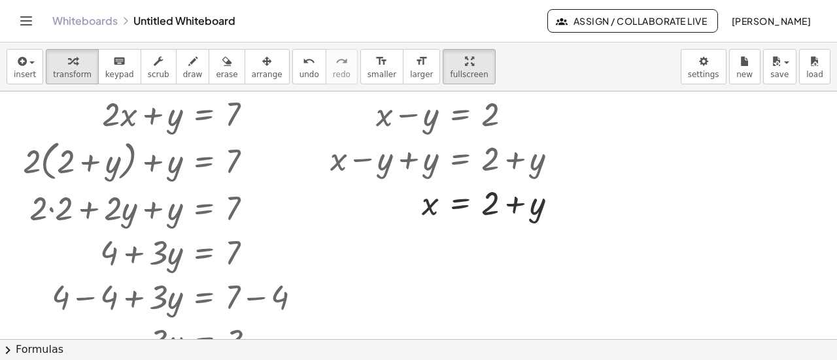
drag, startPoint x: 416, startPoint y: 75, endPoint x: 416, endPoint y: 154, distance: 79.1
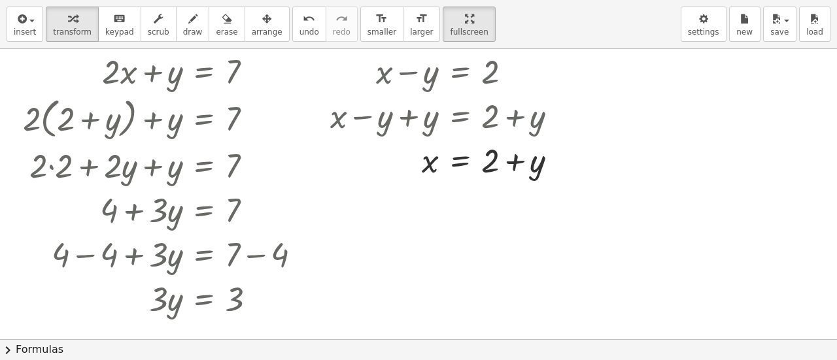
click at [416, 154] on div "insert select one: Math Expression Function Text Youtube Video Graphing Geometr…" at bounding box center [418, 180] width 837 height 360
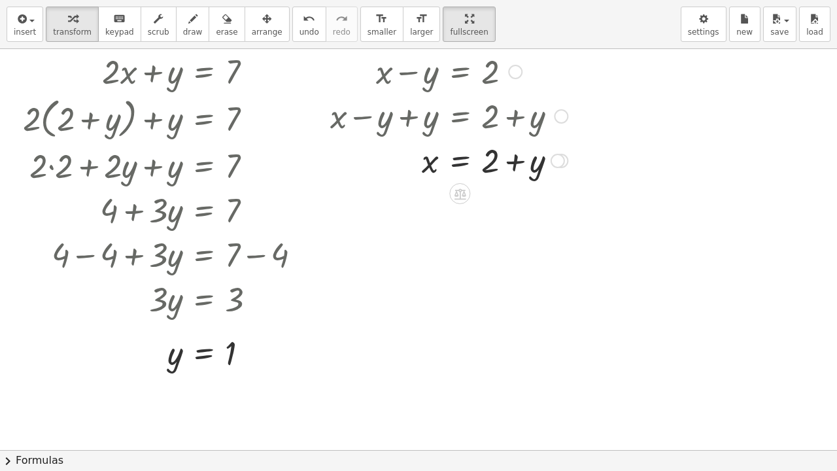
click at [463, 169] on div at bounding box center [449, 159] width 250 height 44
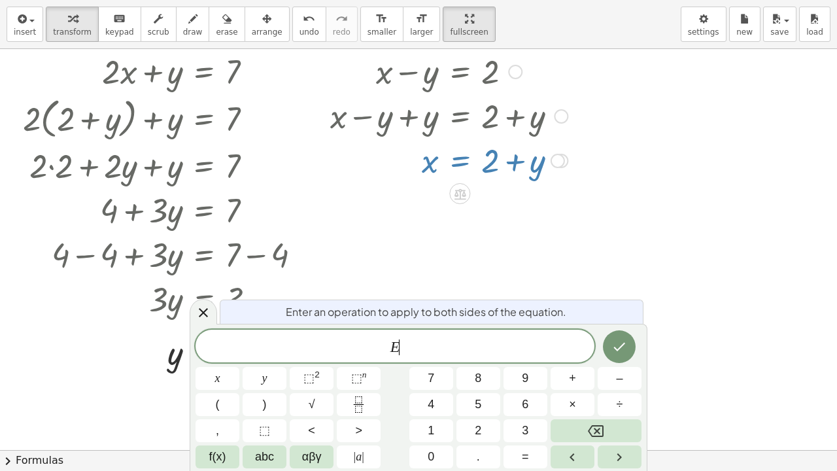
click at [343, 255] on div at bounding box center [418, 420] width 837 height 801
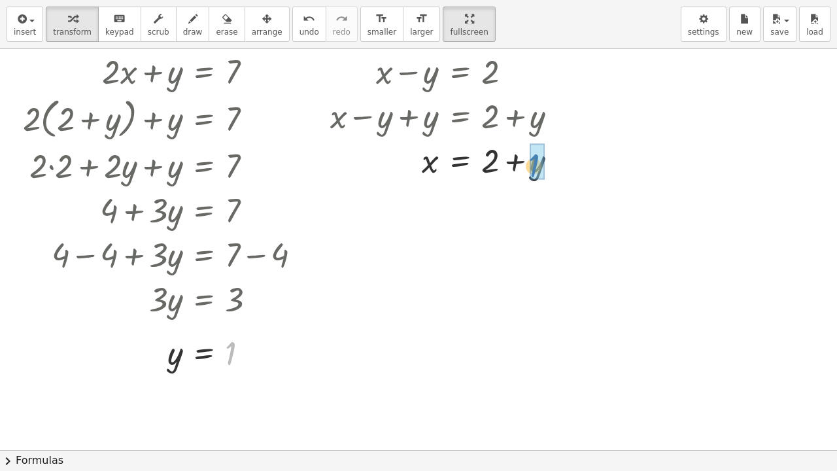
drag, startPoint x: 231, startPoint y: 350, endPoint x: 533, endPoint y: 163, distance: 356.0
click at [519, 165] on div at bounding box center [449, 159] width 250 height 44
click at [459, 161] on div "x = 2 + + 1 3" at bounding box center [459, 161] width 0 height 0
